Goal: Transaction & Acquisition: Download file/media

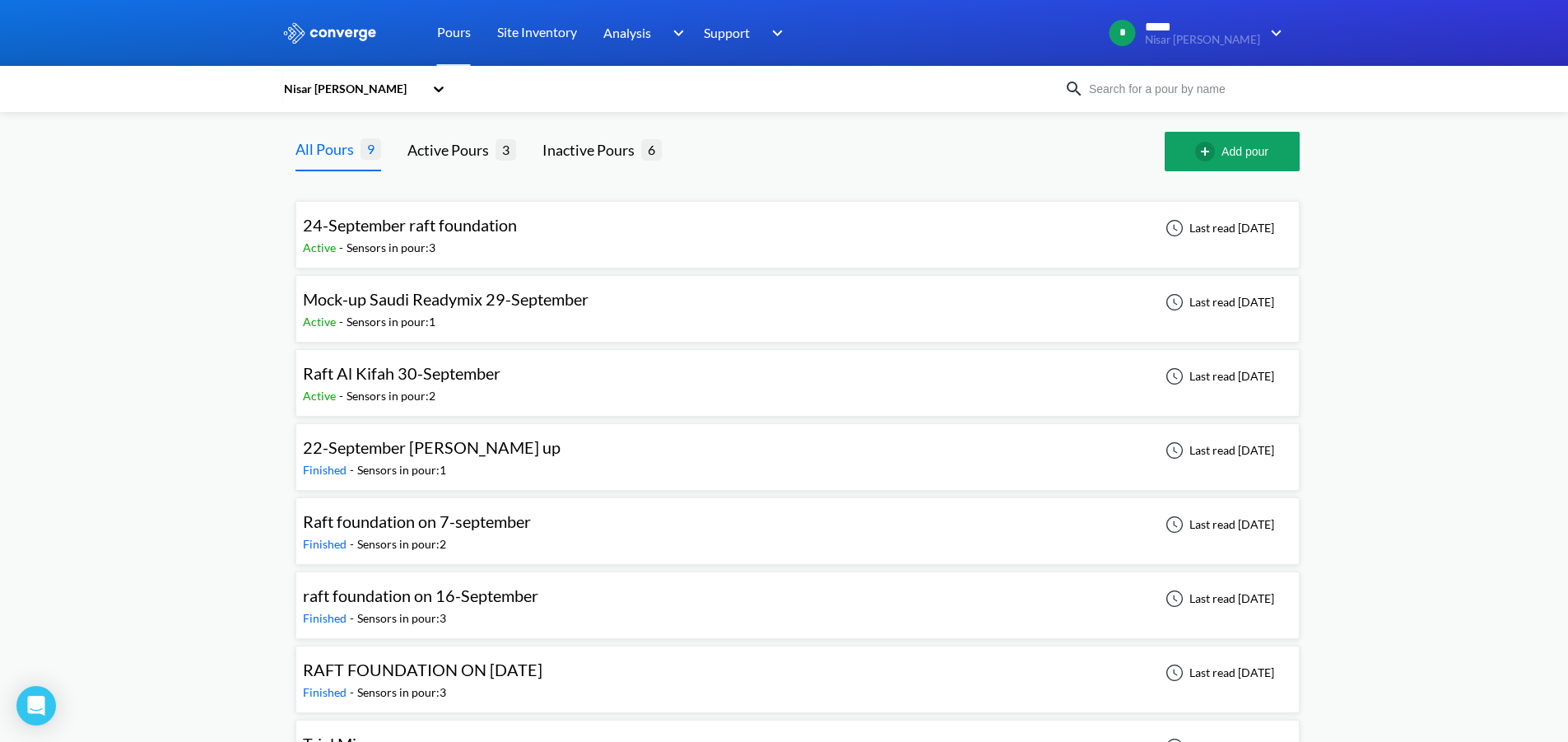
click at [664, 169] on div "All Pours 9 Active Pours 3 Inactive Pours 6 Add pour" at bounding box center [797, 152] width 1004 height 40
click at [675, 227] on div "24-September raft foundation Active - Sensors in pour: 3 Last read [DATE]" at bounding box center [797, 235] width 990 height 53
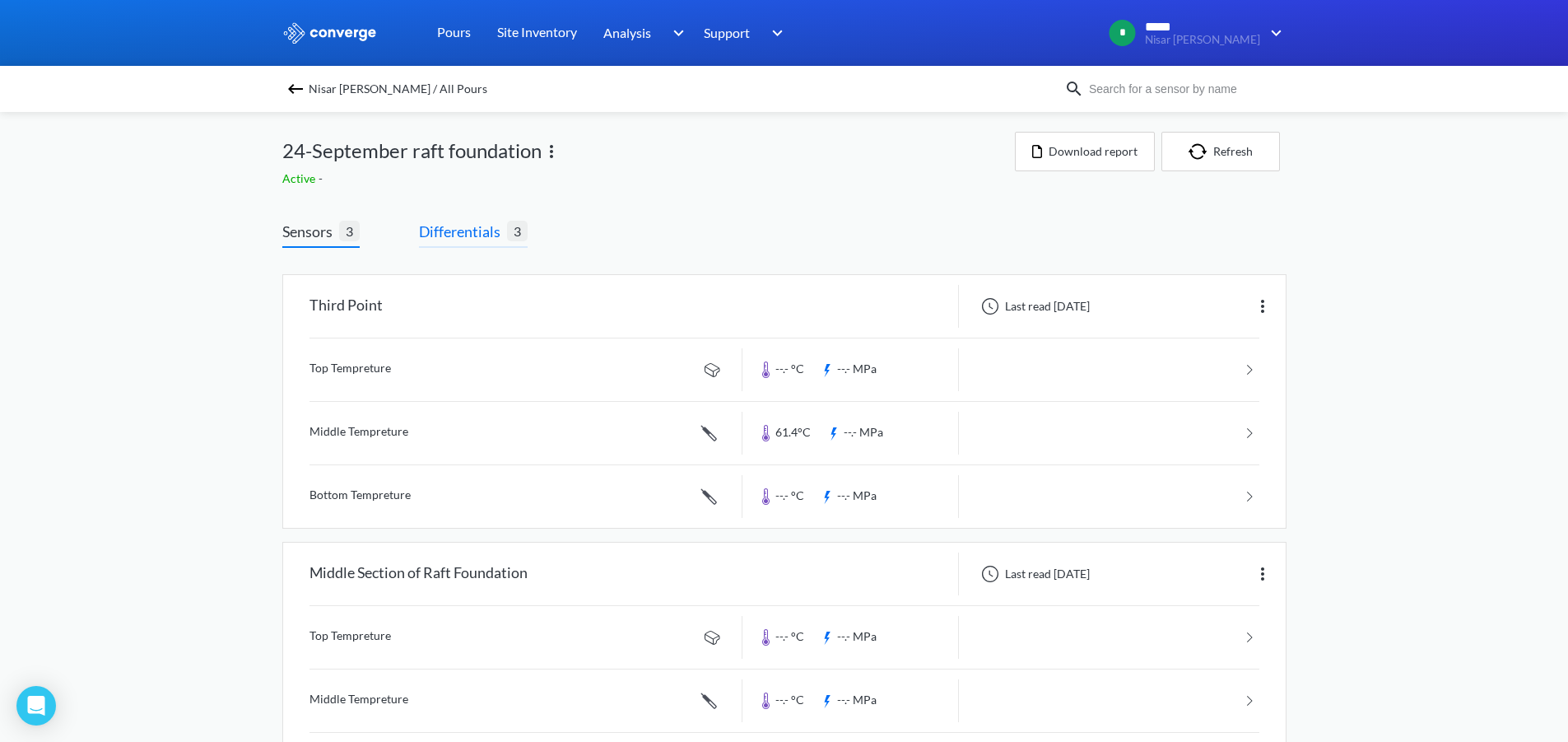
click at [519, 232] on span "3" at bounding box center [517, 230] width 21 height 21
click at [483, 225] on span "Differentials" at bounding box center [463, 231] width 88 height 23
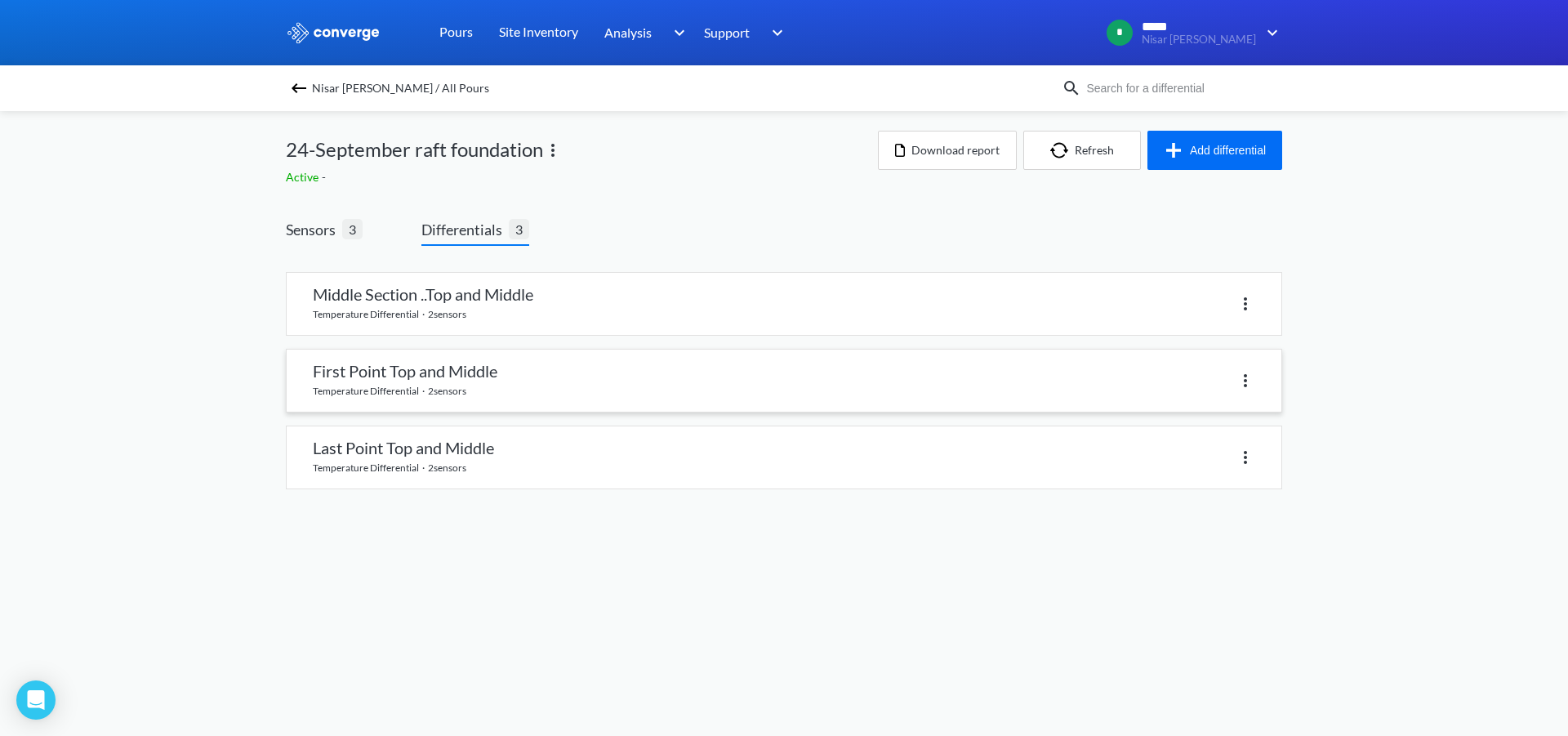
click at [714, 387] on link at bounding box center [783, 381] width 994 height 62
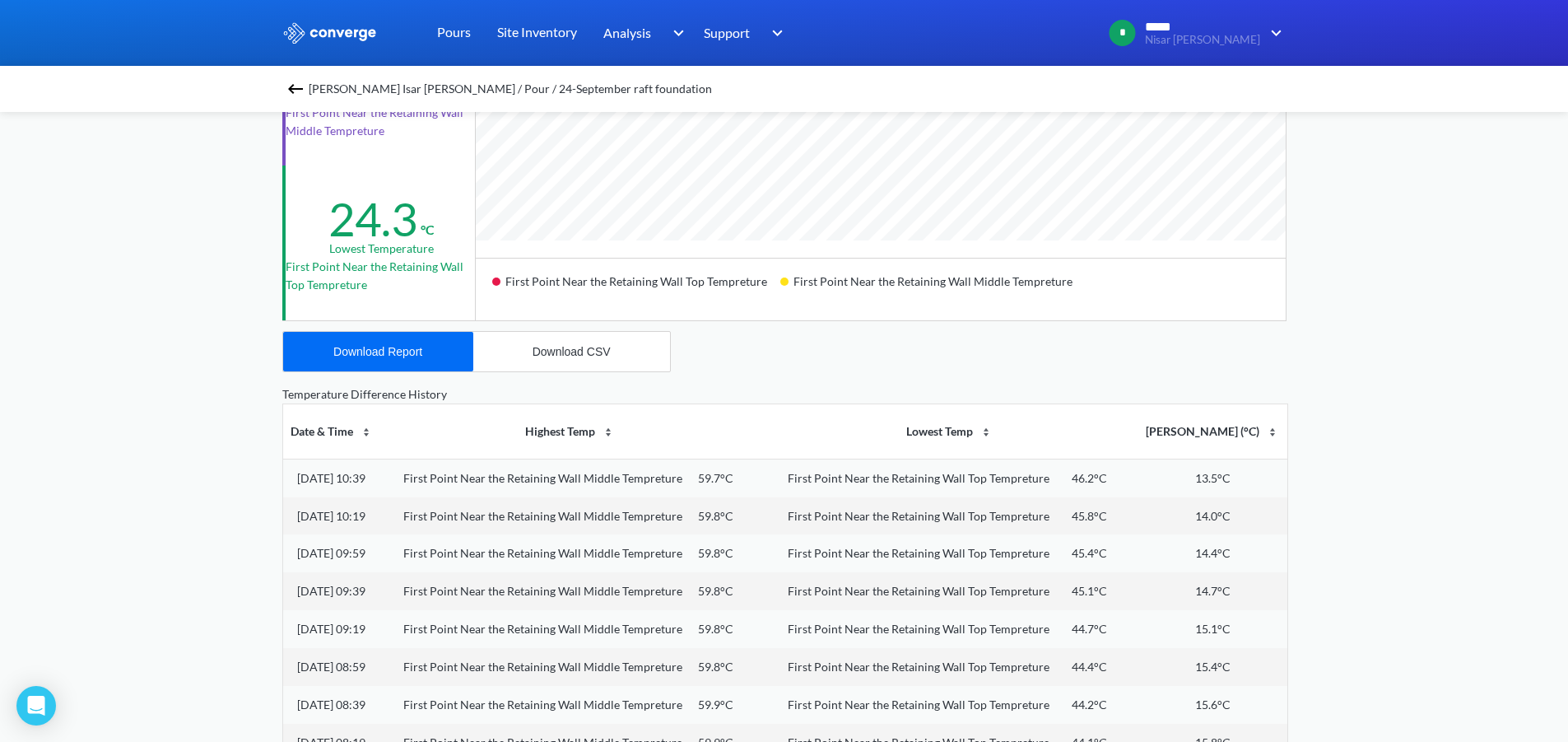
scroll to position [494, 0]
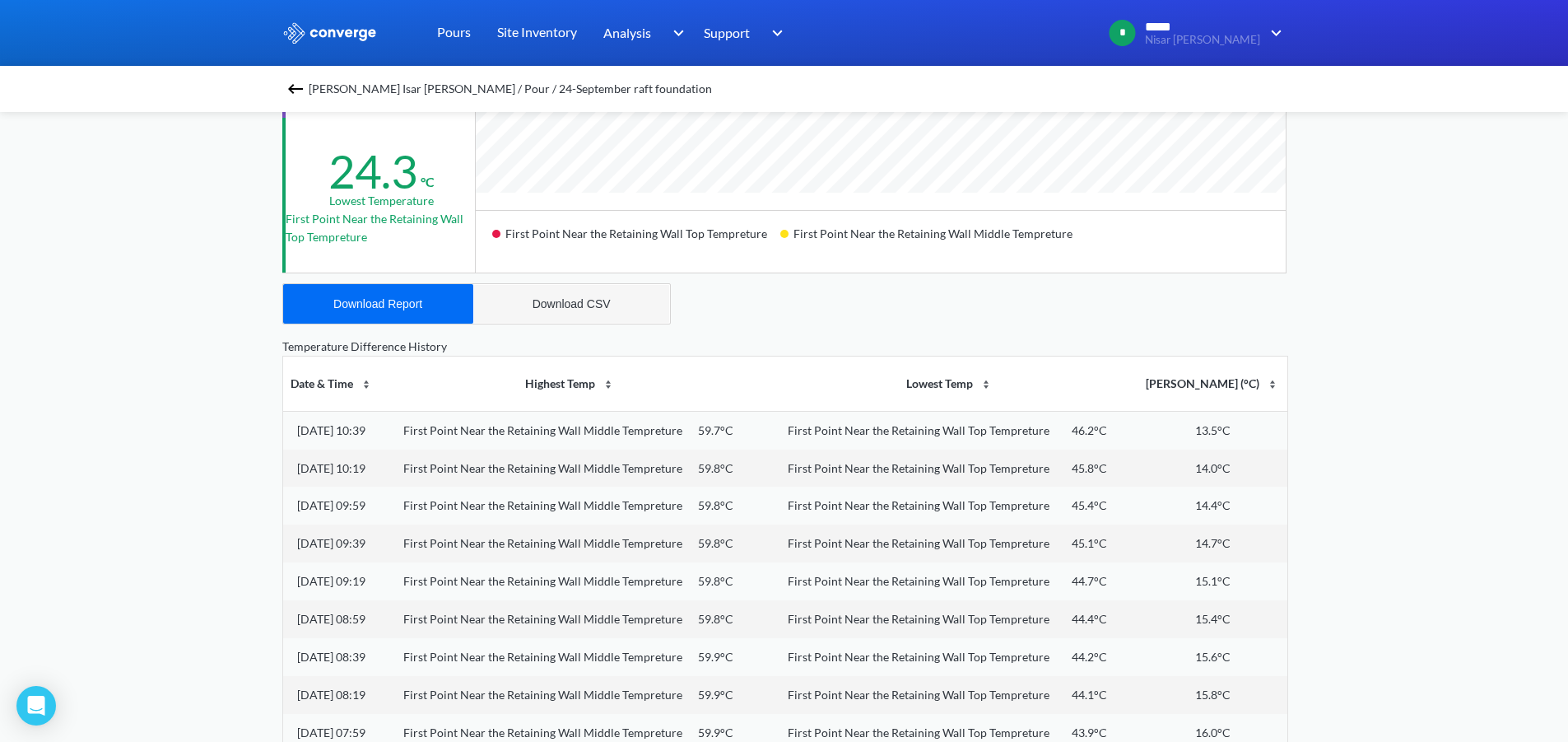
click at [588, 296] on button "Download CSV" at bounding box center [571, 304] width 197 height 40
click at [336, 313] on button "Download Report" at bounding box center [379, 304] width 191 height 40
click at [551, 311] on button "Download CSV" at bounding box center [571, 304] width 197 height 40
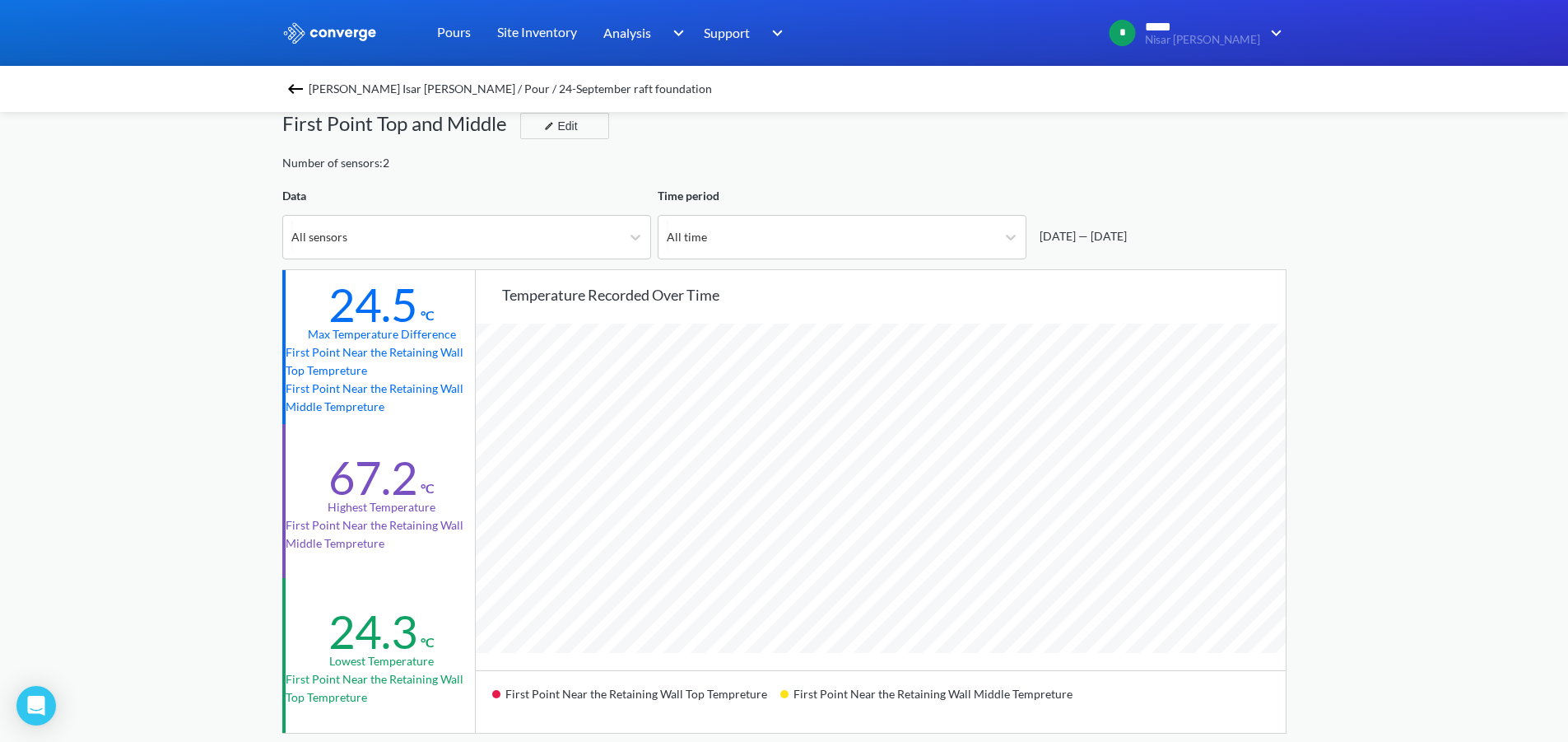
scroll to position [0, 0]
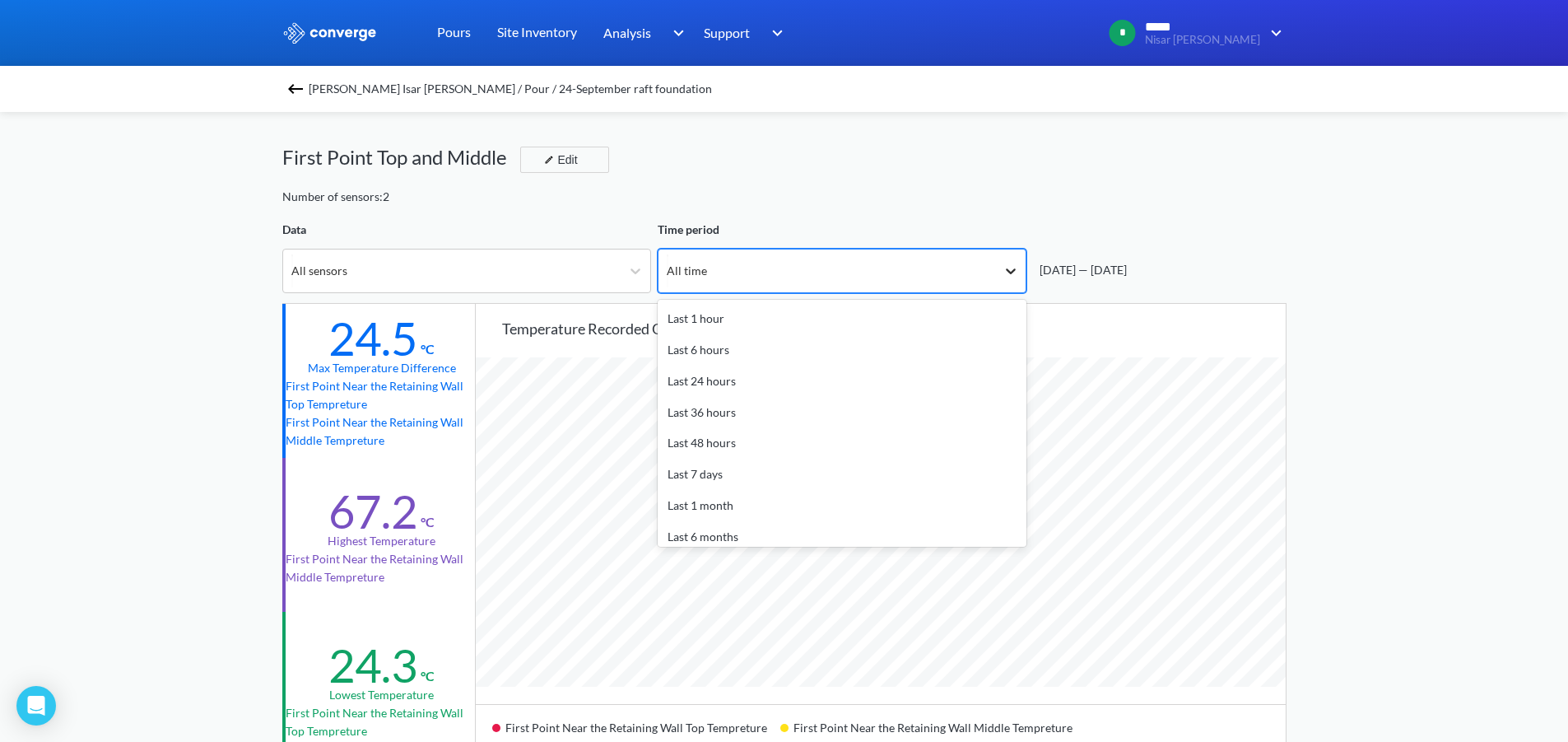
click at [1016, 268] on icon at bounding box center [1011, 271] width 16 height 16
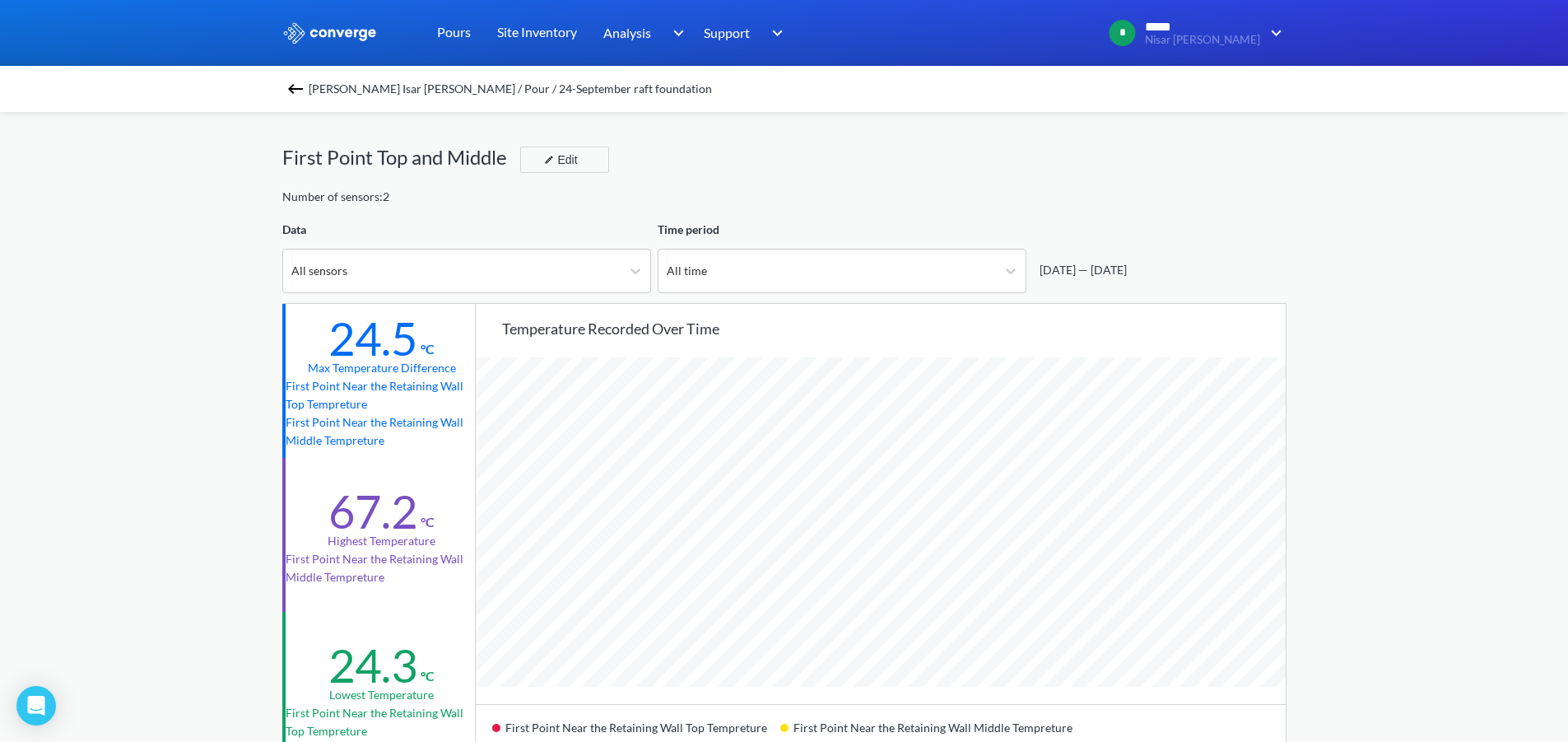
click at [1369, 320] on div "MENU Nisar [PERSON_NAME] Pours Site Inventory Analysis BIM Support Online Help …" at bounding box center [784, 690] width 1568 height 1381
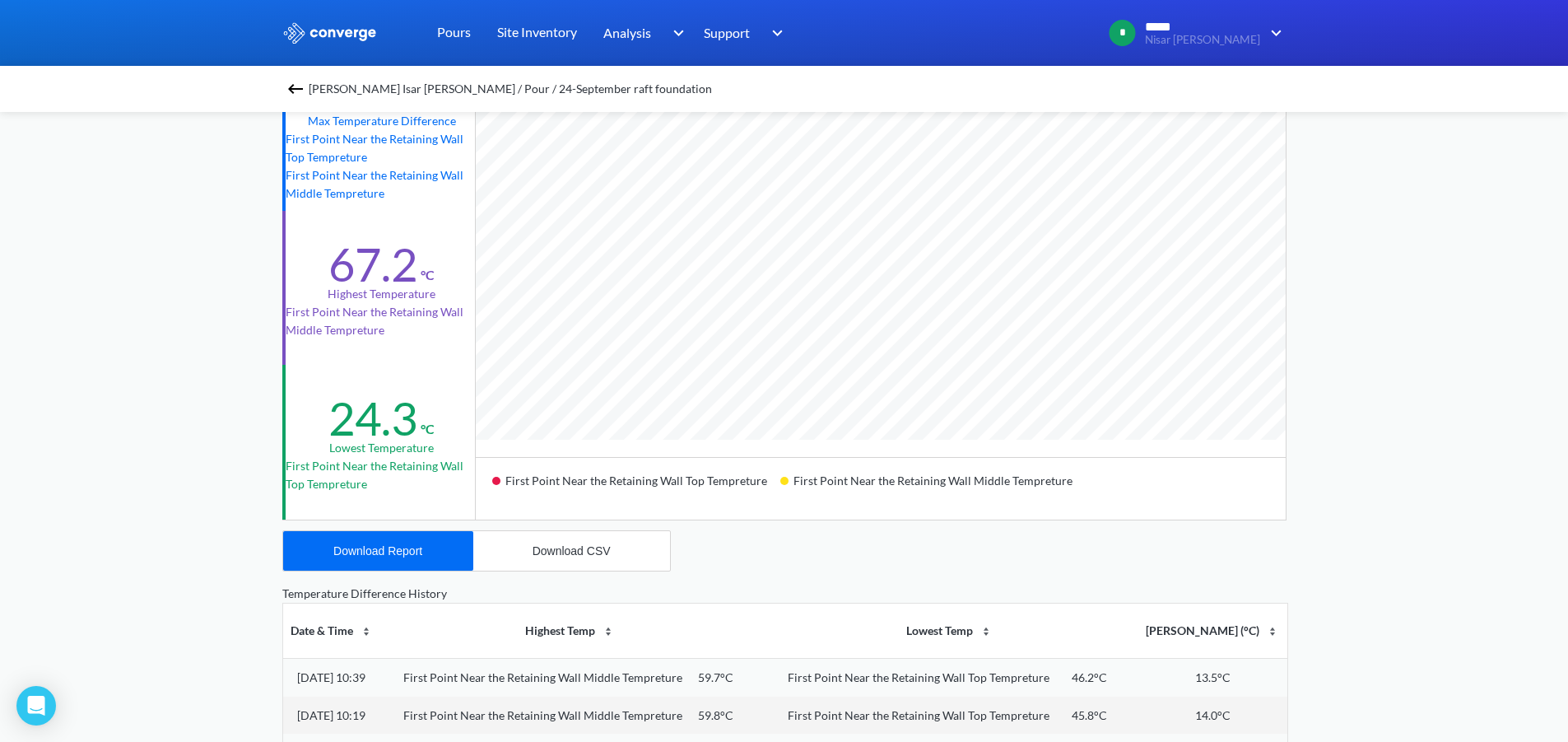
scroll to position [0, 0]
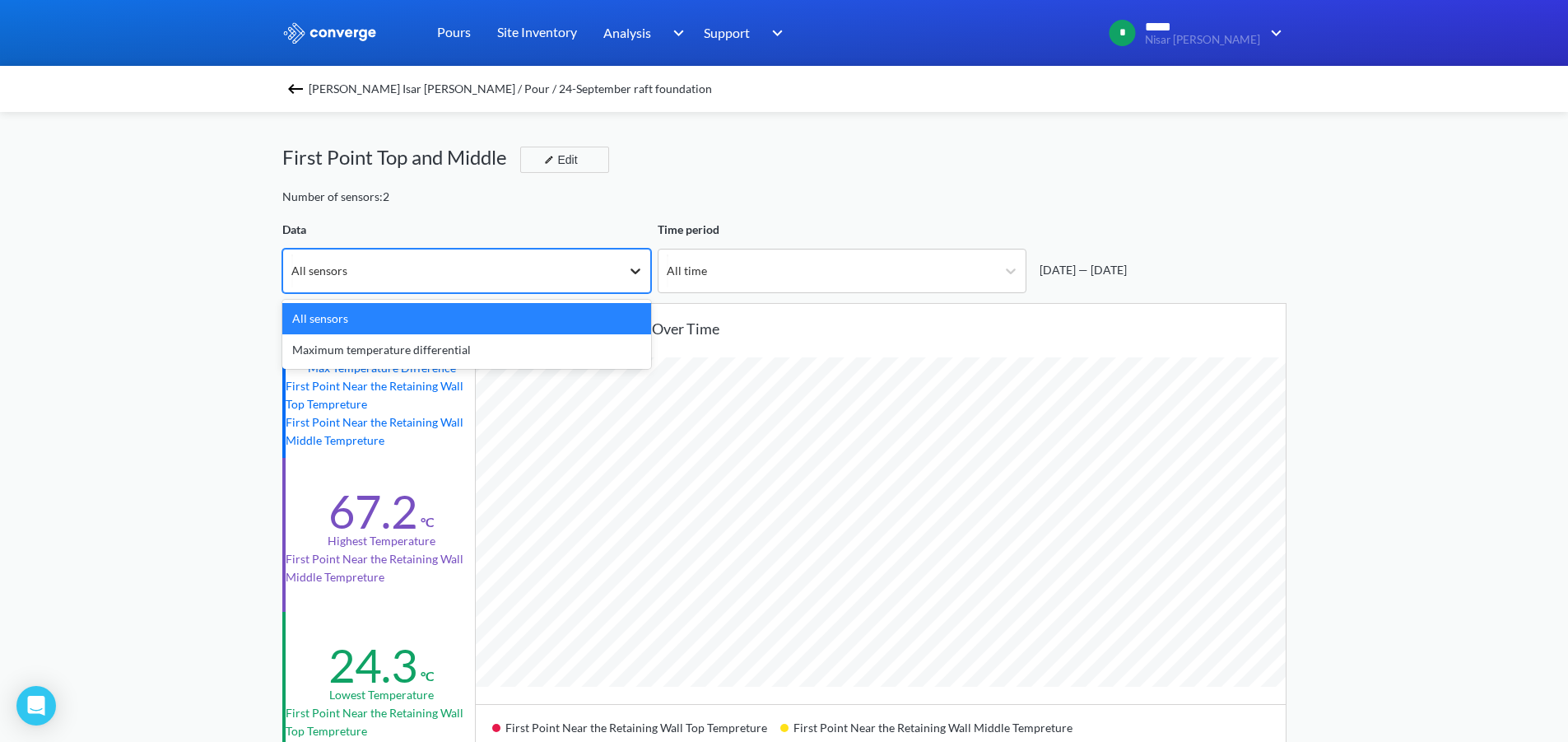
click at [639, 276] on icon at bounding box center [636, 271] width 16 height 16
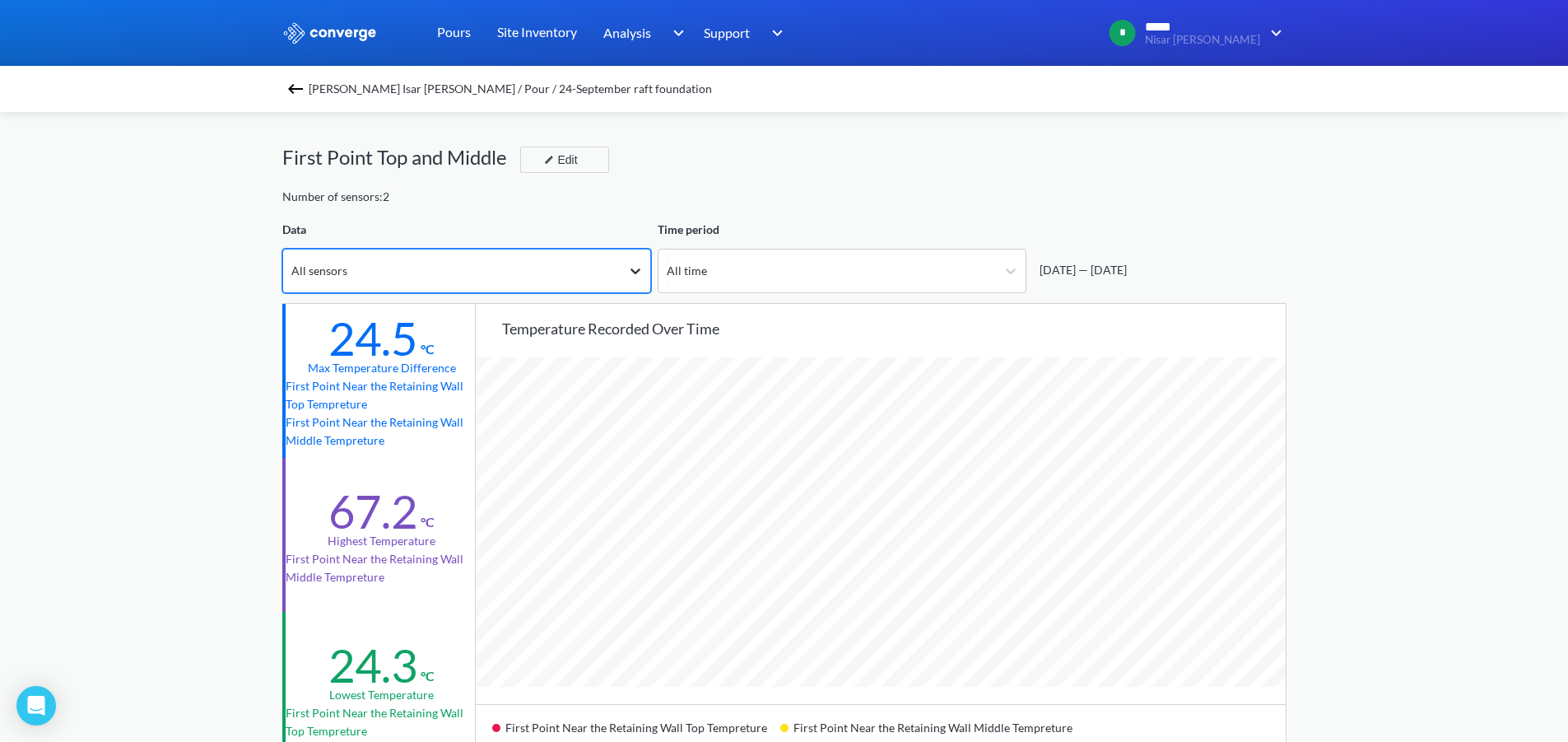
click at [639, 276] on icon at bounding box center [636, 271] width 16 height 16
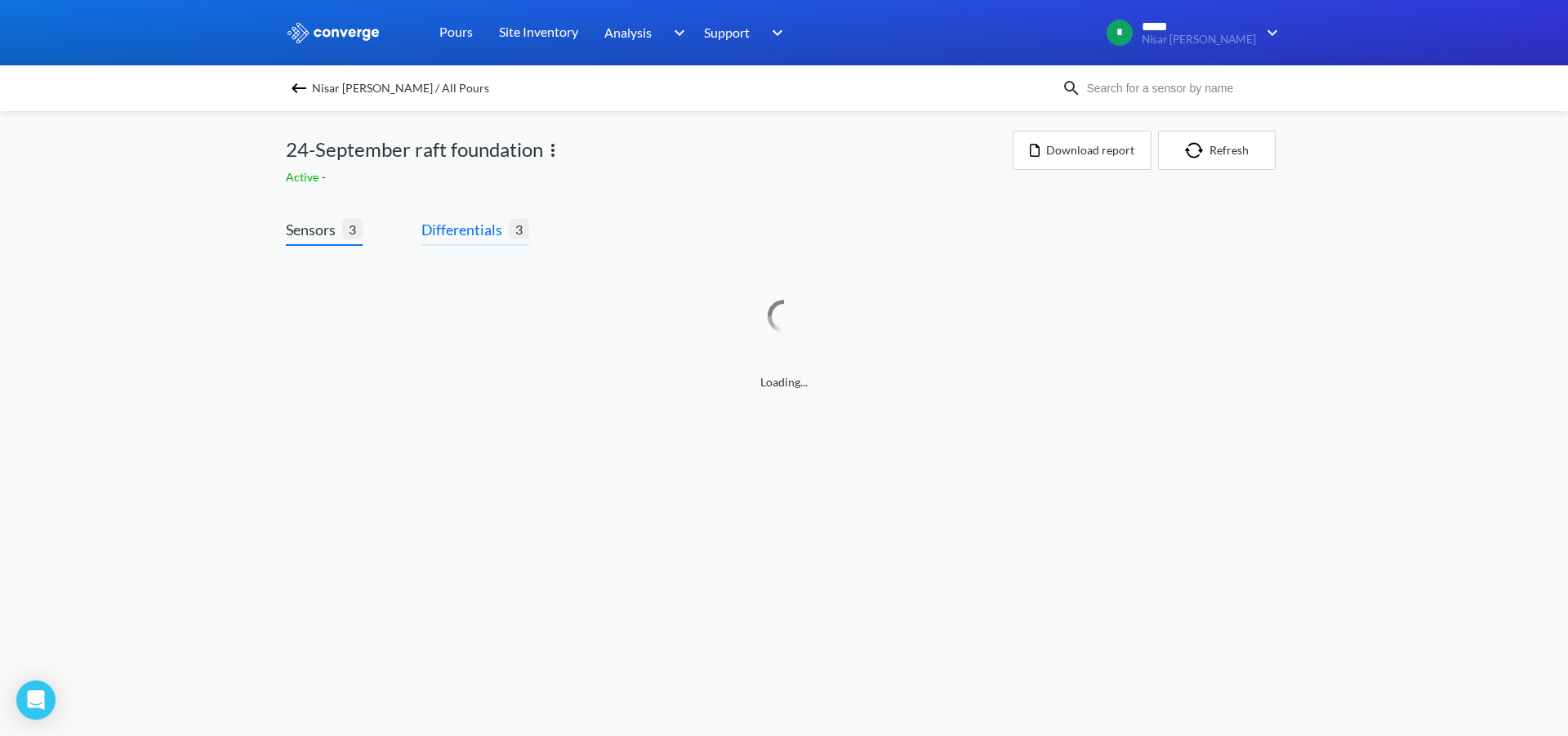
click at [461, 232] on span "Differentials" at bounding box center [465, 229] width 87 height 23
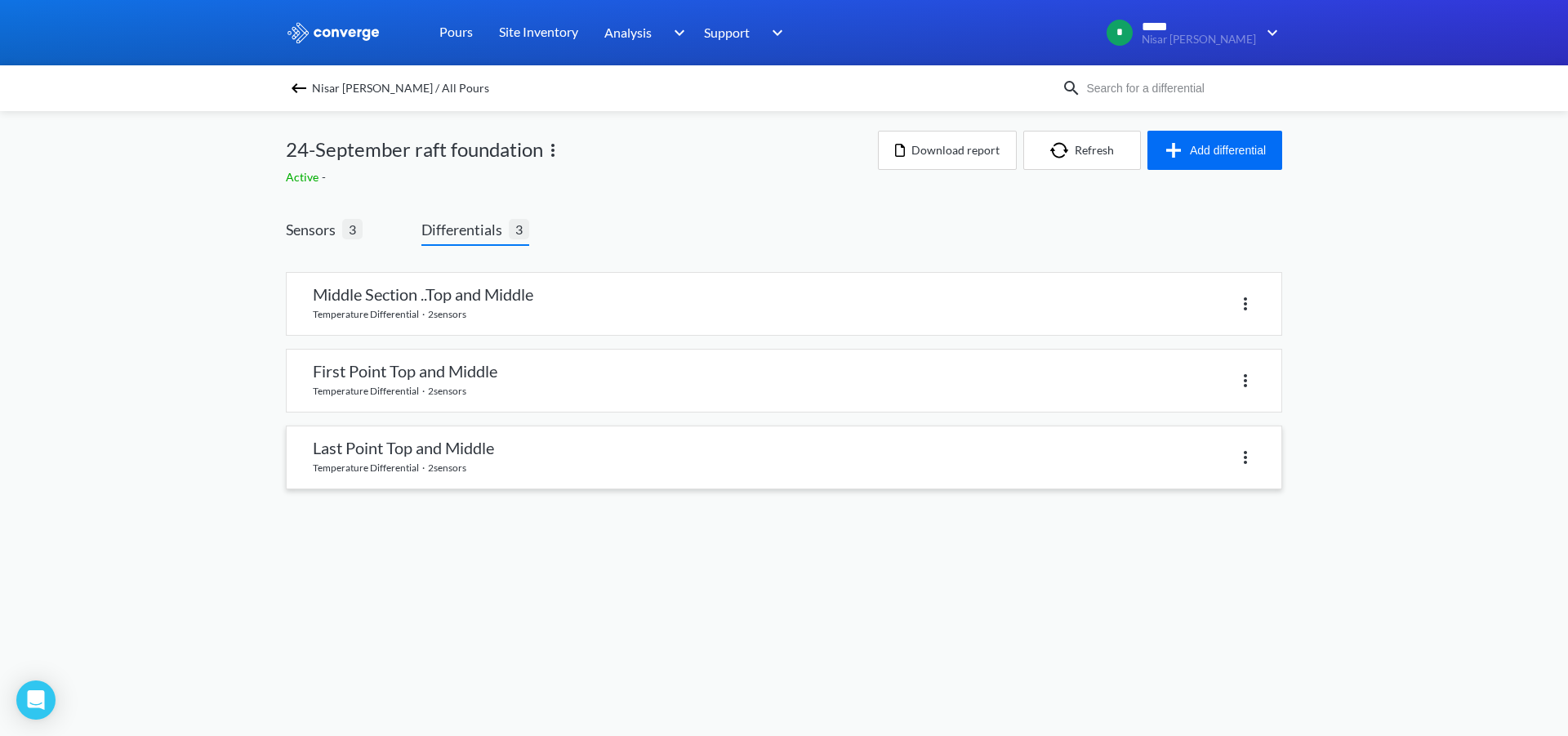
click at [572, 453] on link at bounding box center [783, 458] width 994 height 62
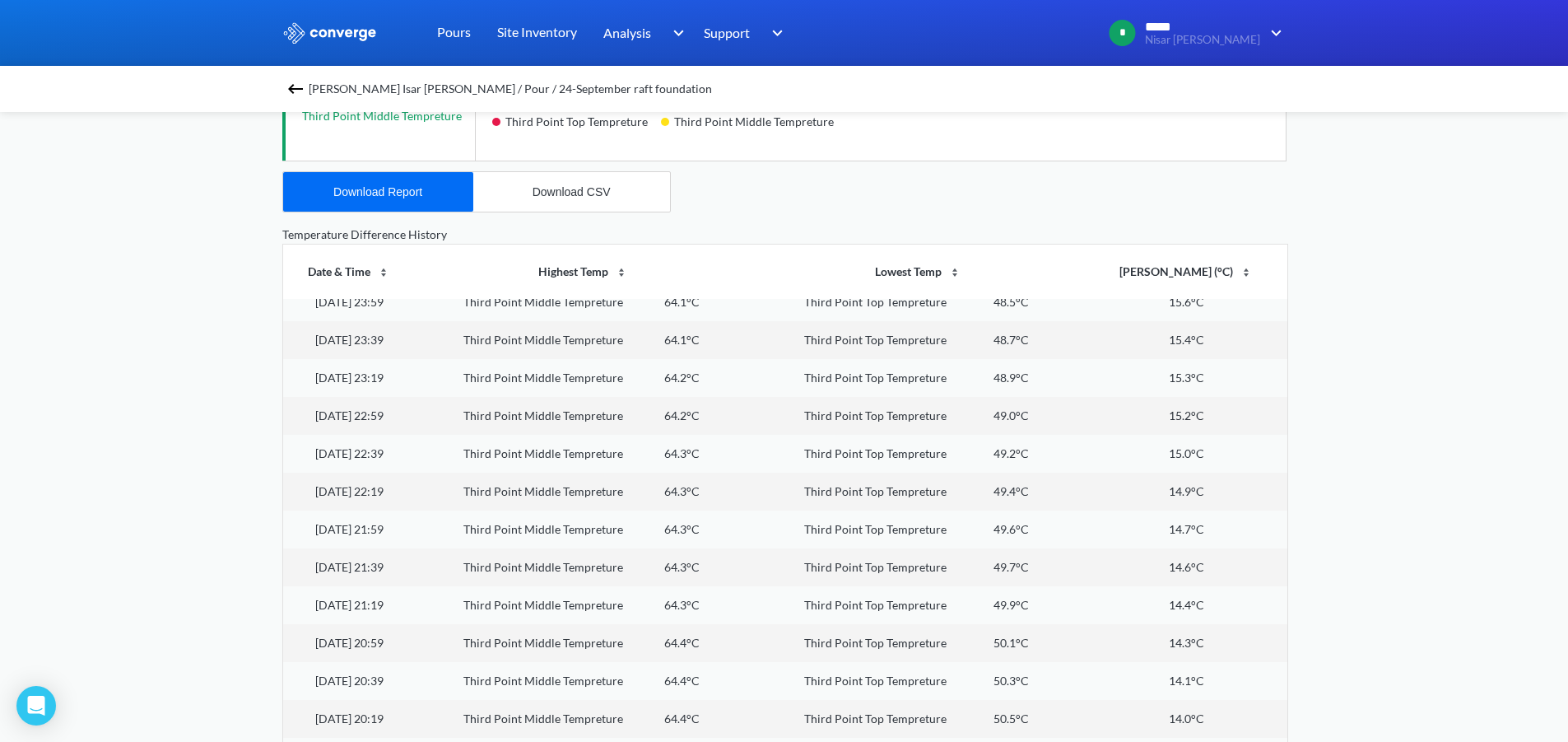
scroll to position [604, 0]
click at [599, 194] on div "Download CSV" at bounding box center [571, 193] width 78 height 13
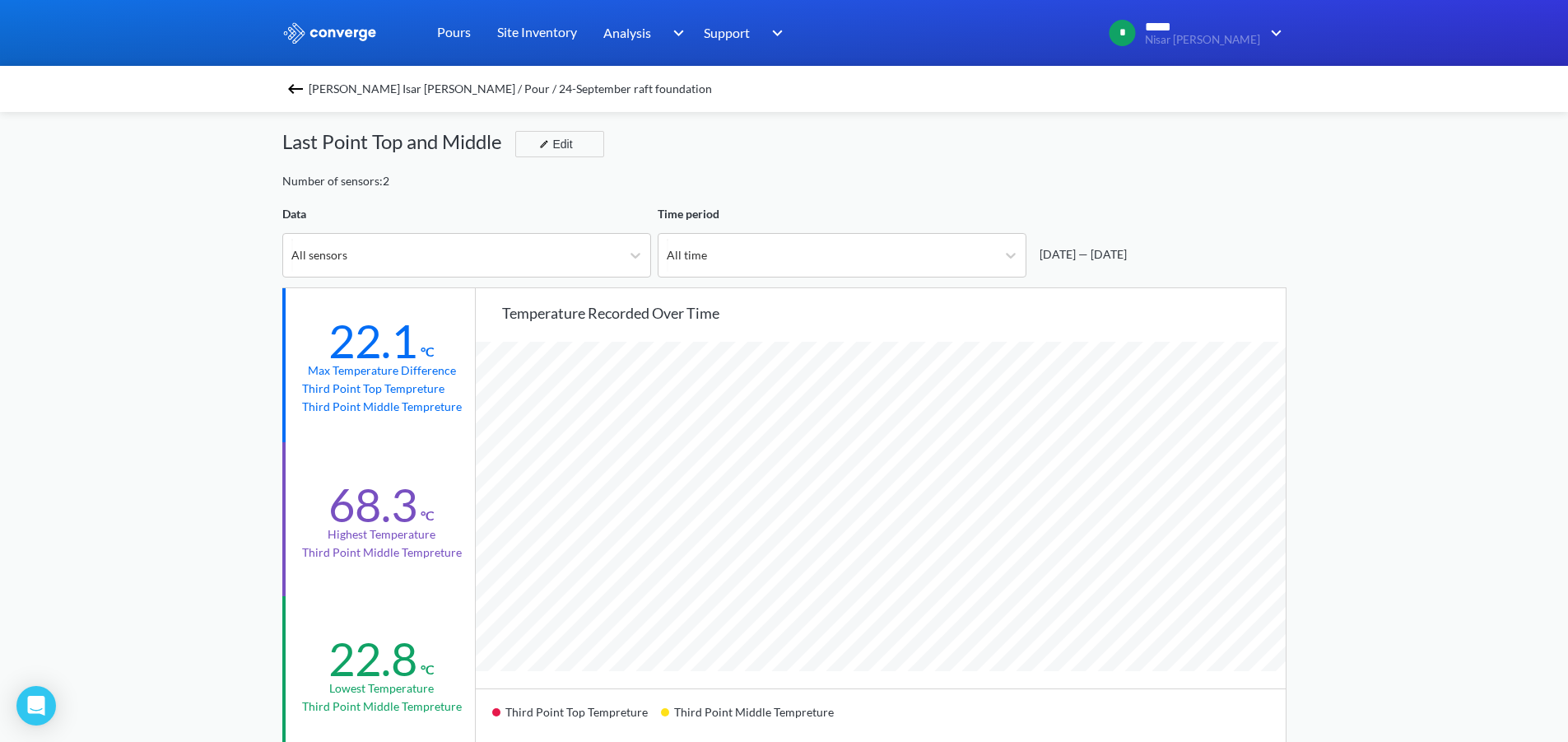
scroll to position [0, 0]
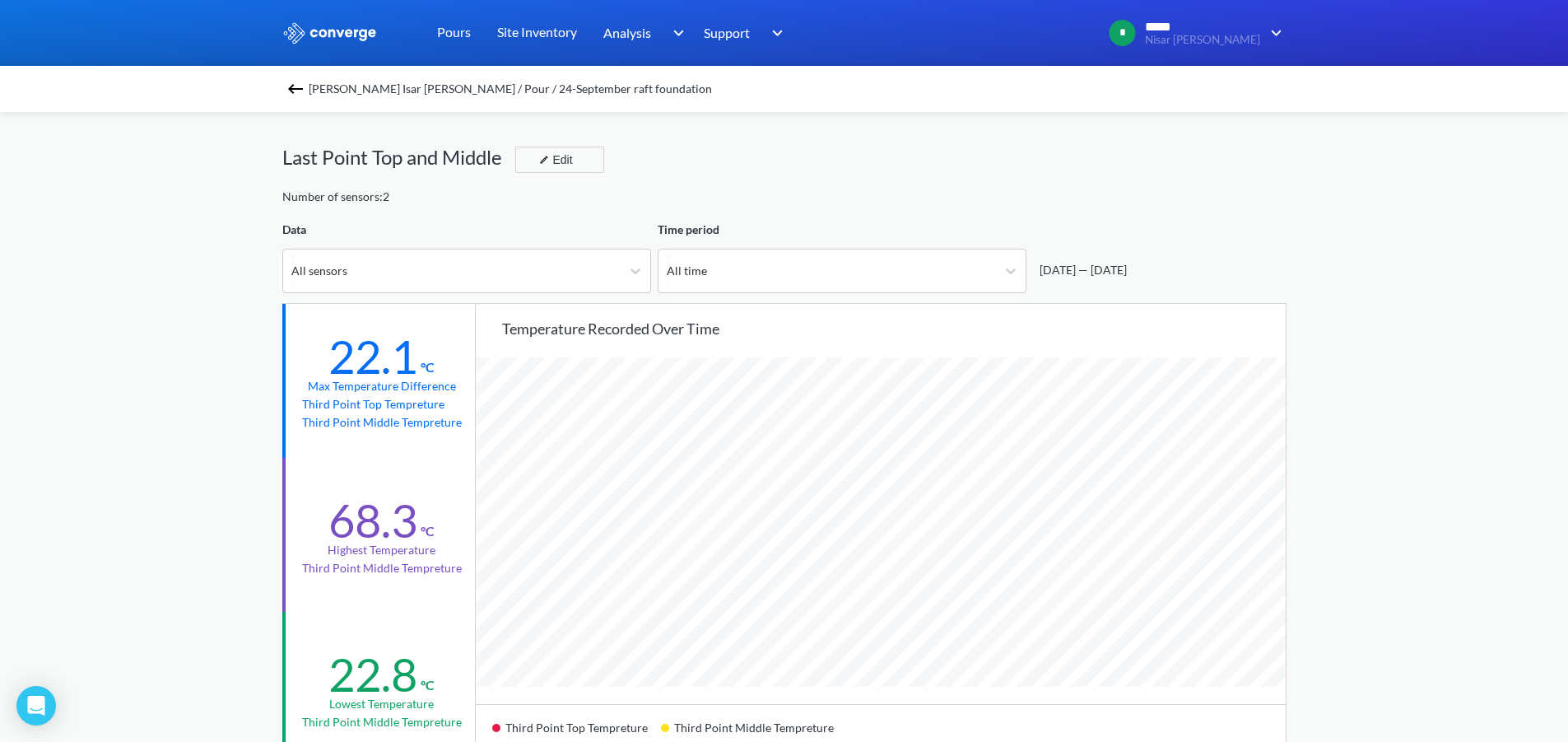
click at [292, 94] on img at bounding box center [296, 89] width 20 height 20
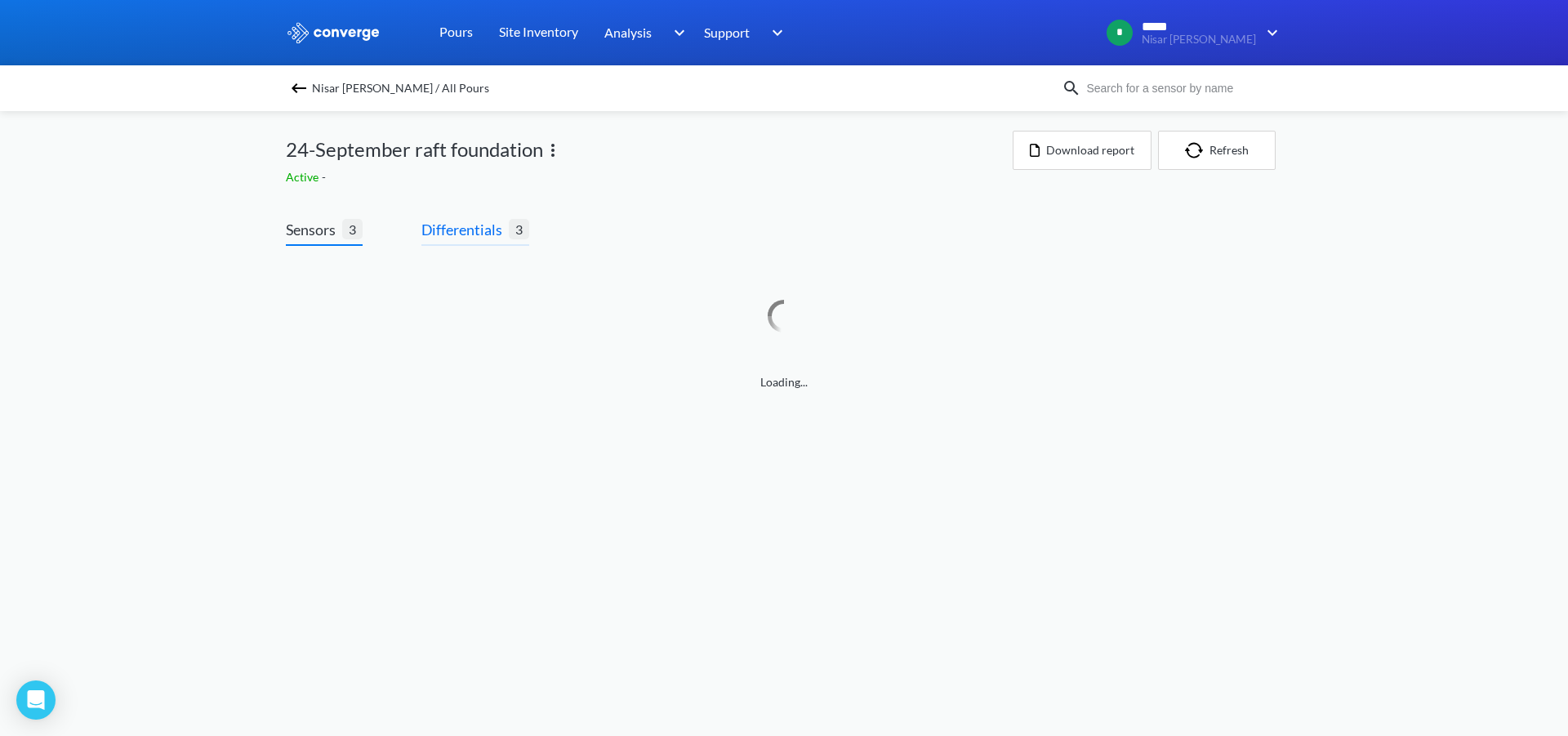
click at [498, 244] on span "Differentials 3" at bounding box center [475, 231] width 108 height 28
click at [494, 235] on span "Differentials" at bounding box center [465, 229] width 87 height 23
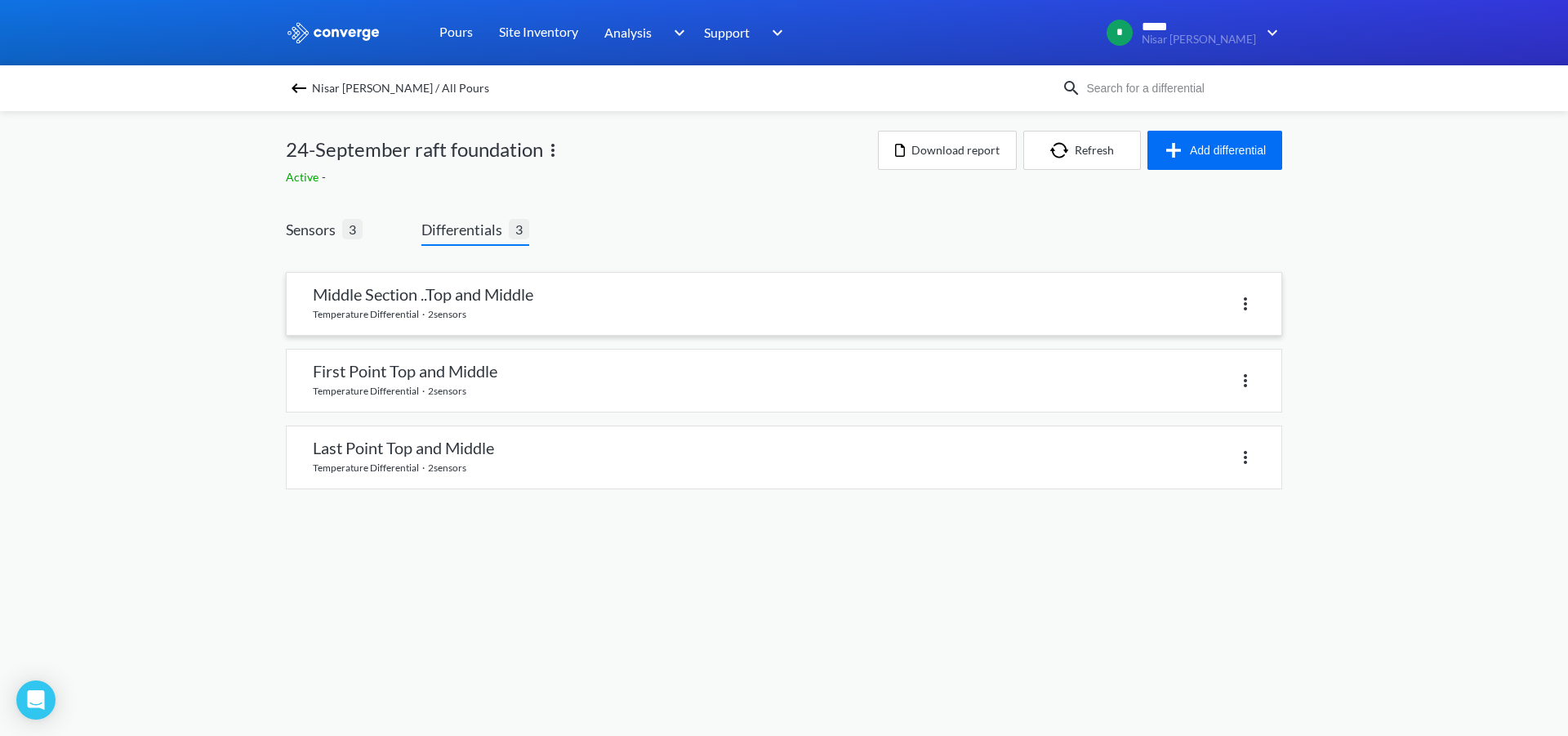
click at [519, 325] on link at bounding box center [783, 304] width 994 height 62
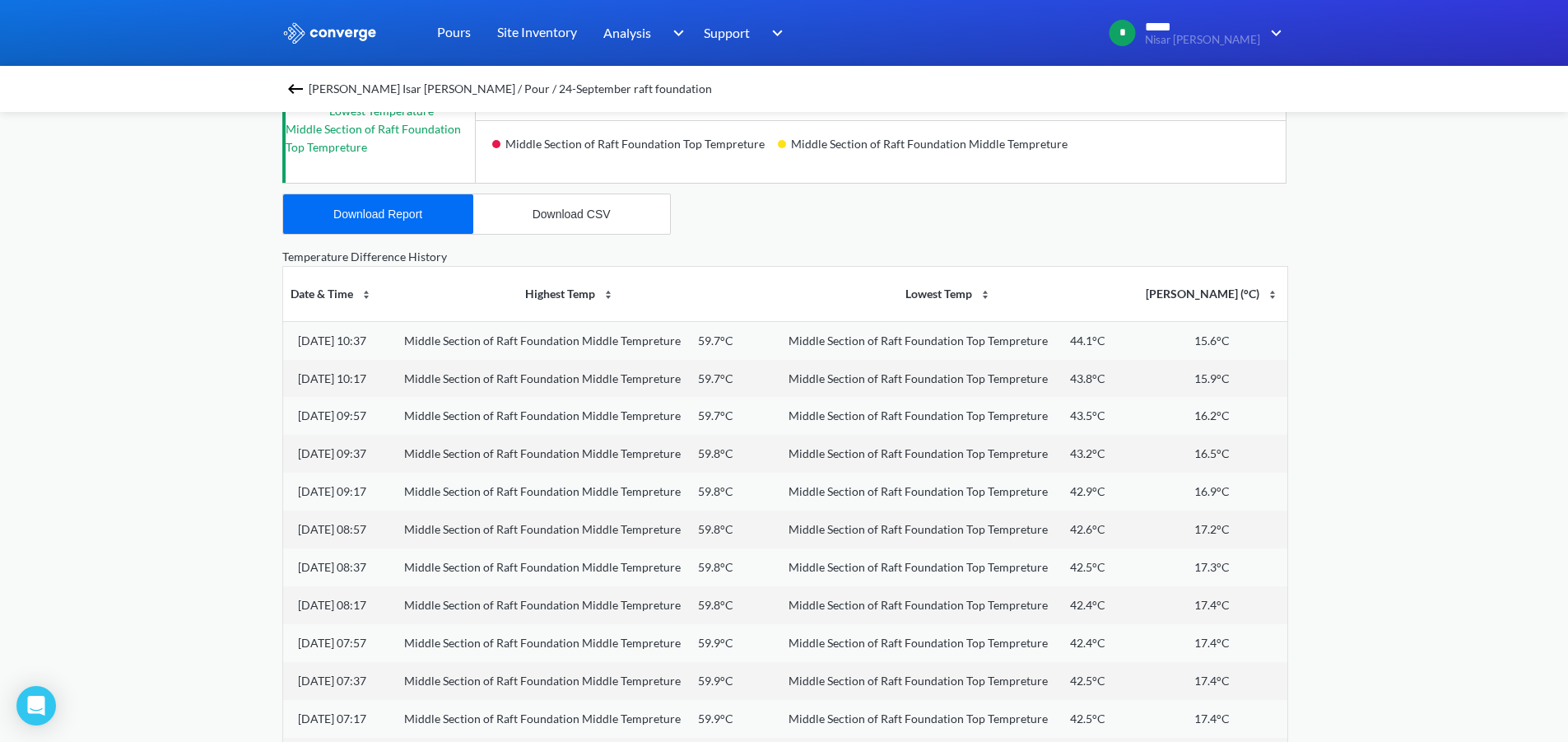
scroll to position [556, 0]
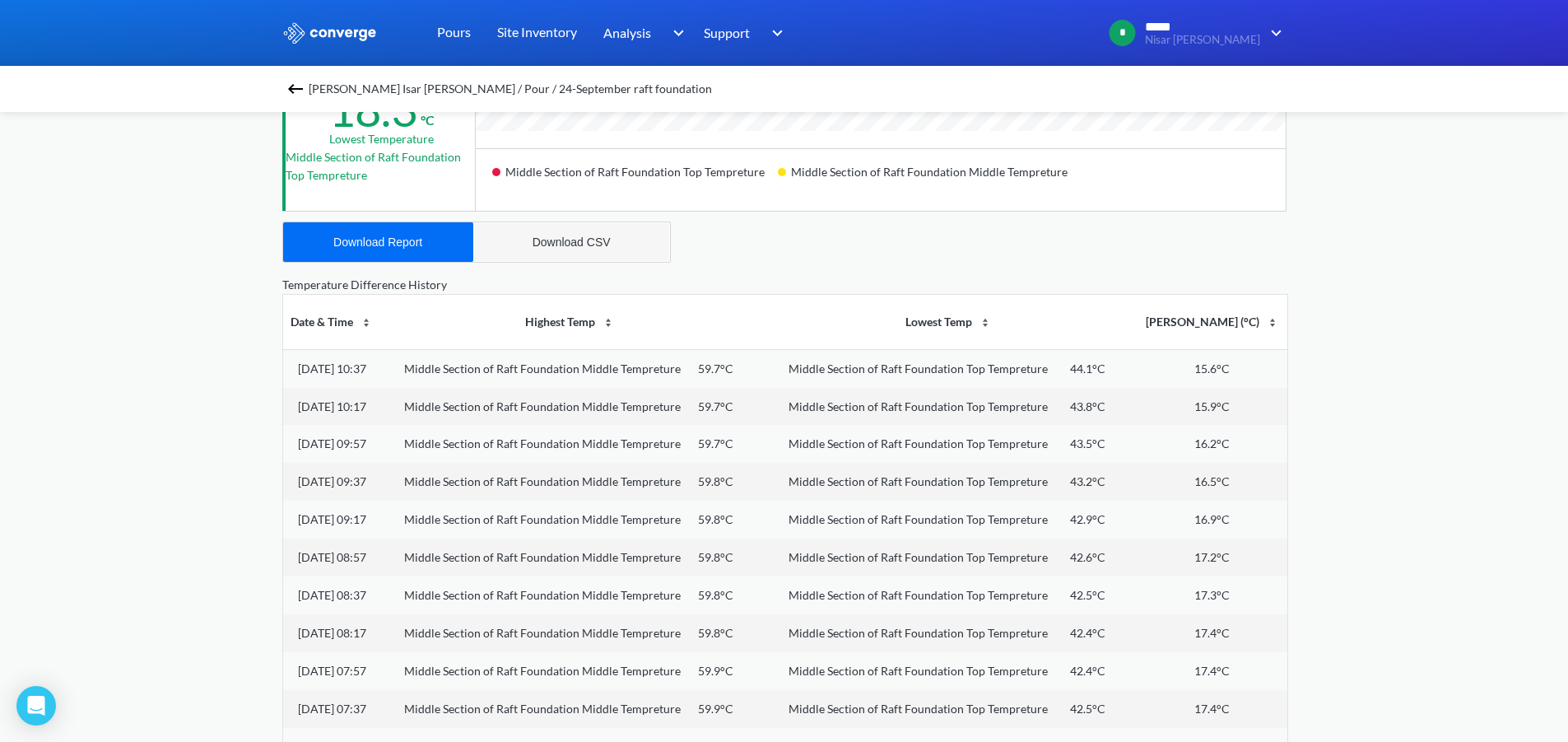
click at [531, 239] on button "Download CSV" at bounding box center [571, 242] width 197 height 40
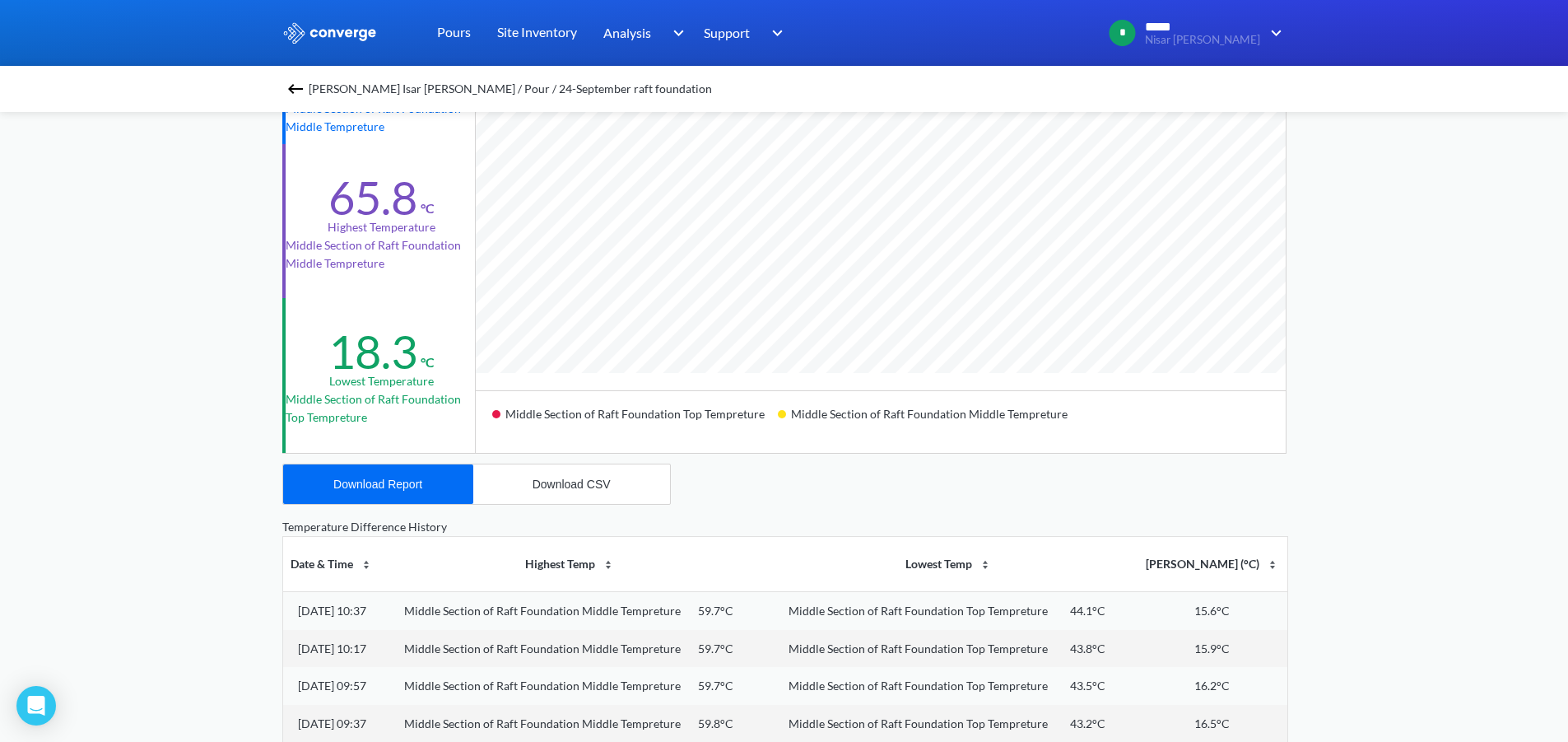
scroll to position [308, 0]
